Goal: Task Accomplishment & Management: Manage account settings

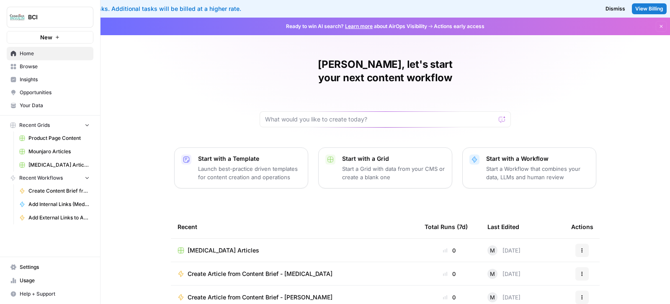
click at [39, 271] on span "Settings" at bounding box center [55, 267] width 70 height 8
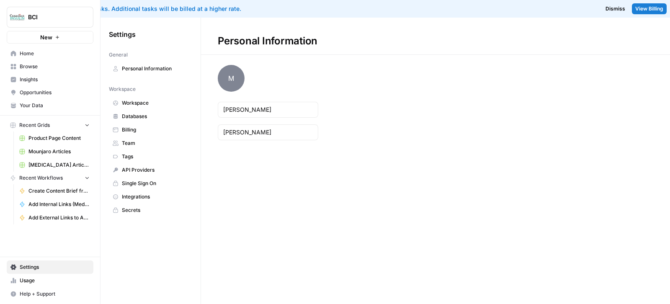
click at [45, 284] on span "Usage" at bounding box center [55, 281] width 70 height 8
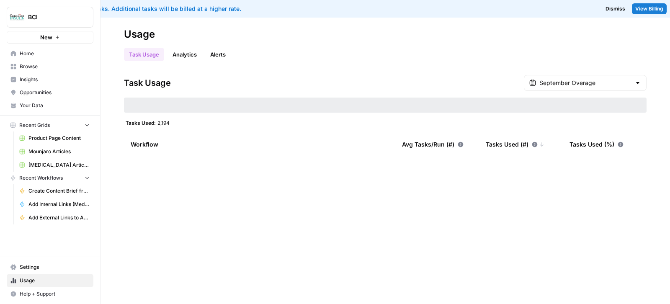
type input "September Overage"
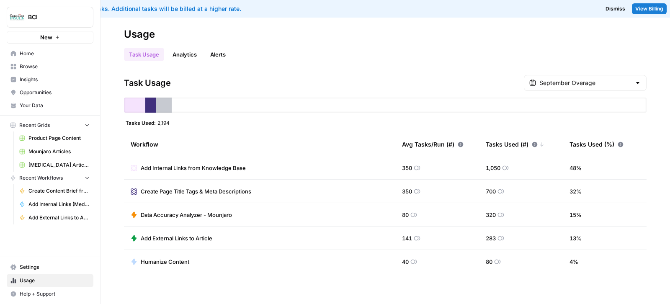
click at [216, 52] on link "Alerts" at bounding box center [218, 54] width 26 height 13
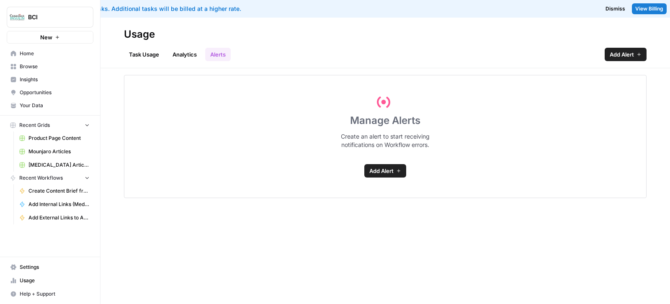
click at [188, 51] on link "Analytics" at bounding box center [184, 54] width 34 height 13
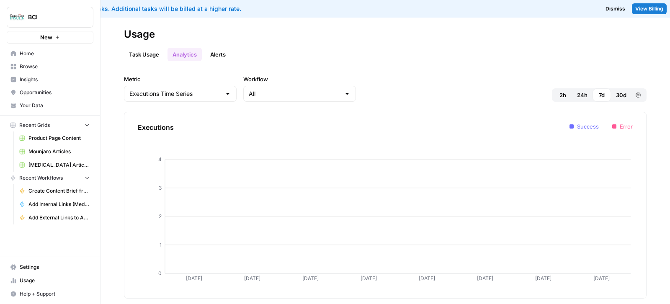
click at [144, 51] on link "Task Usage" at bounding box center [144, 54] width 40 height 13
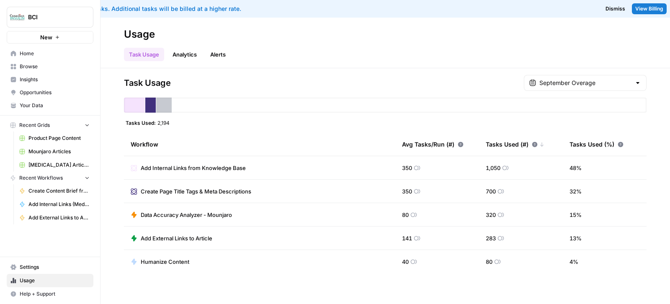
click at [51, 269] on span "Settings" at bounding box center [55, 267] width 70 height 8
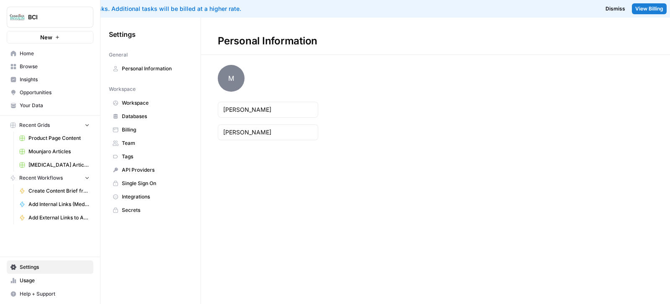
click at [148, 129] on span "Billing" at bounding box center [155, 130] width 67 height 8
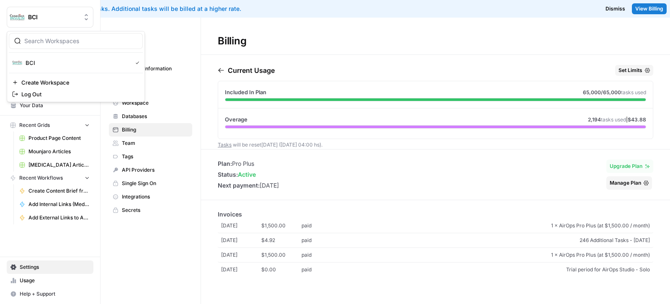
click at [24, 10] on button "BCI" at bounding box center [50, 17] width 87 height 21
click at [69, 90] on span "Log Out" at bounding box center [78, 94] width 115 height 8
